Goal: Information Seeking & Learning: Learn about a topic

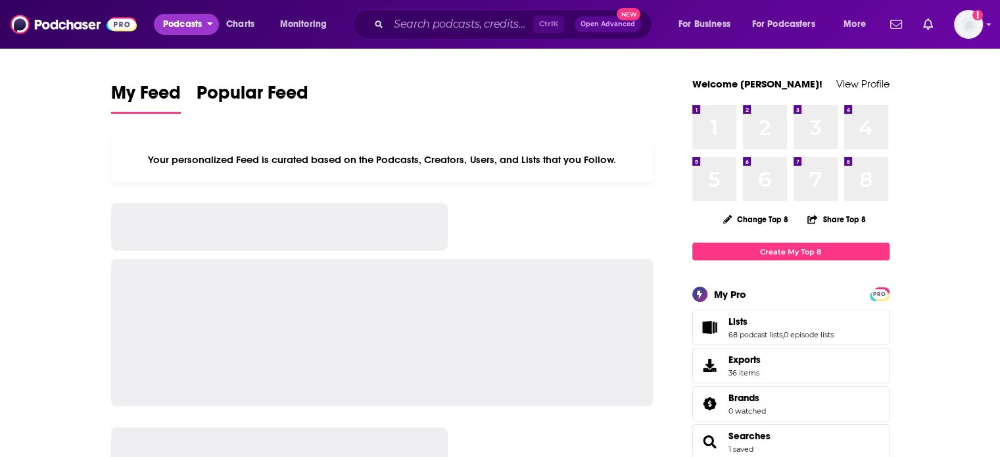
click at [184, 28] on span "Podcasts" at bounding box center [182, 24] width 39 height 18
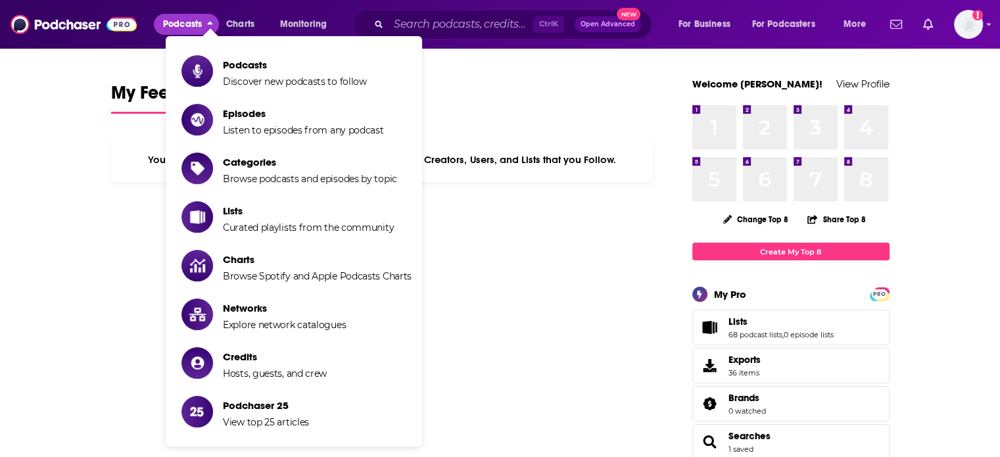
click at [198, 68] on icon "Show item sub-menu" at bounding box center [197, 70] width 9 height 13
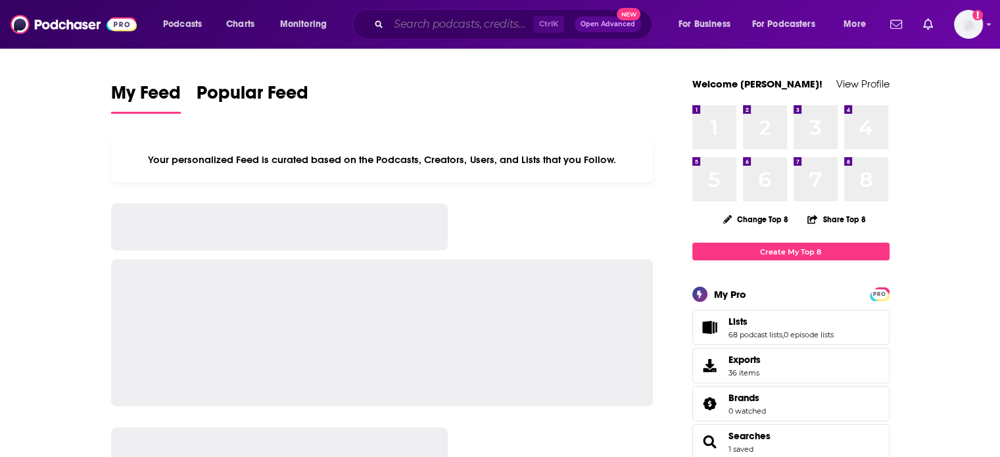
click at [410, 23] on input "Search podcasts, credits, & more..." at bounding box center [460, 24] width 145 height 21
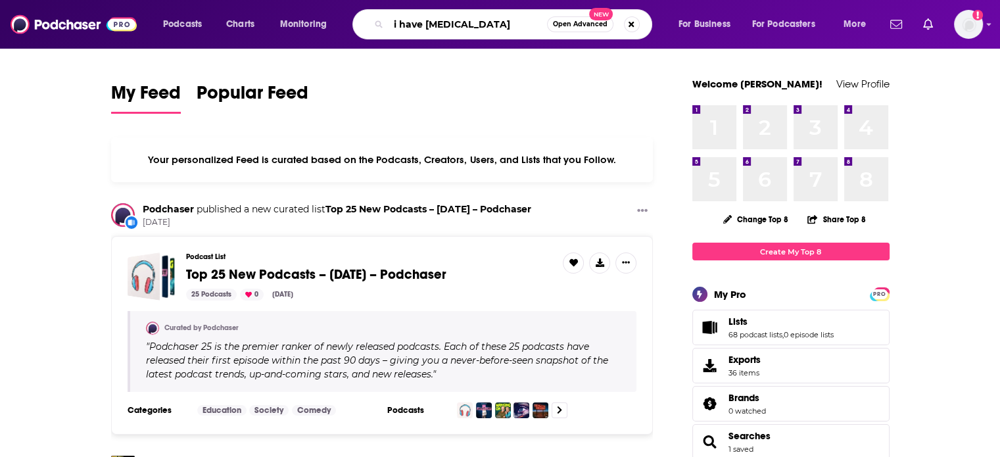
type input "i have adhd"
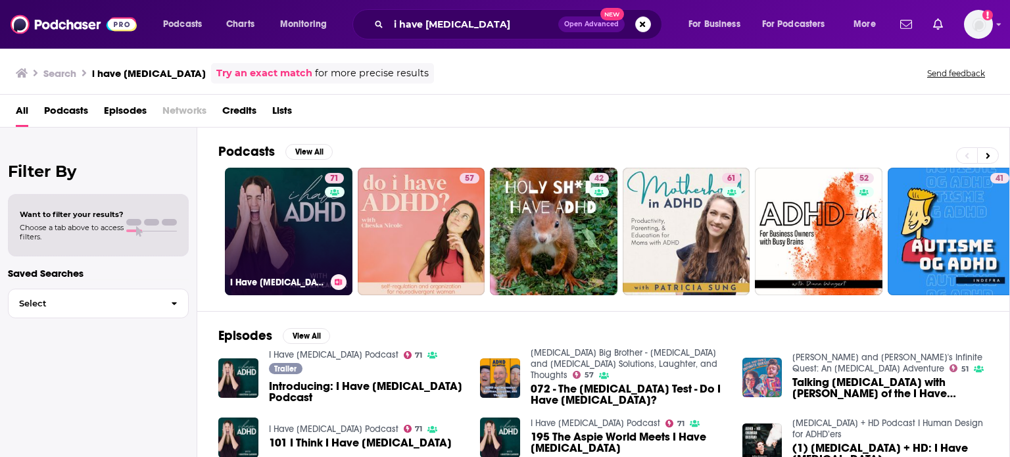
click at [313, 223] on link "71 I Have ADHD Podcast" at bounding box center [289, 232] width 128 height 128
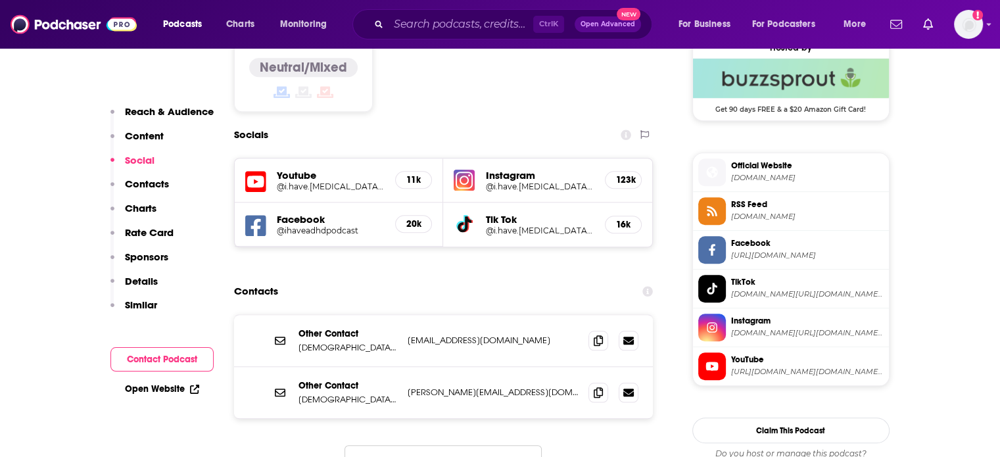
scroll to position [1117, 0]
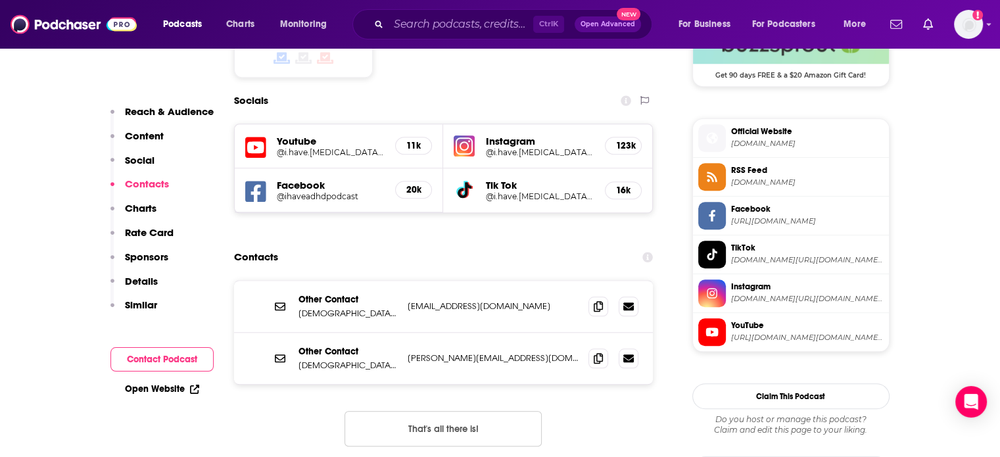
click at [302, 147] on h5 "@i.have.adhd.podcast" at bounding box center [331, 152] width 108 height 10
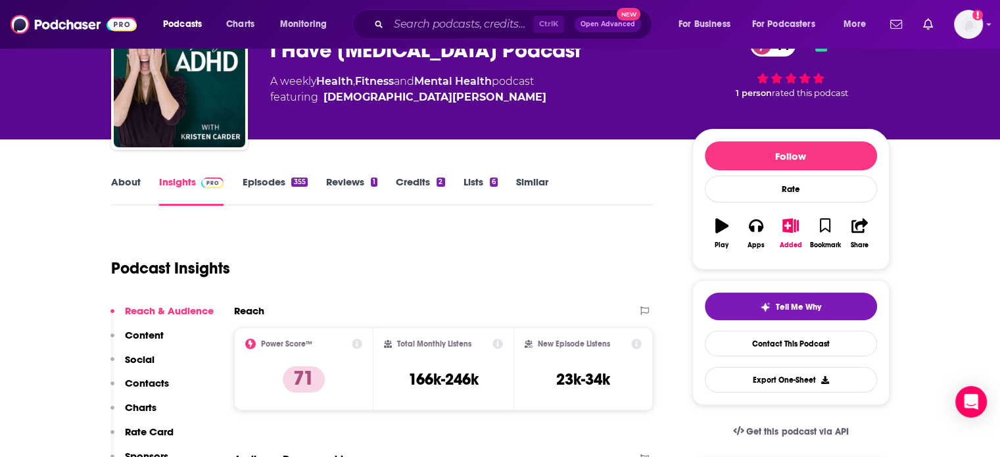
scroll to position [0, 0]
